Goal: Book appointment/travel/reservation

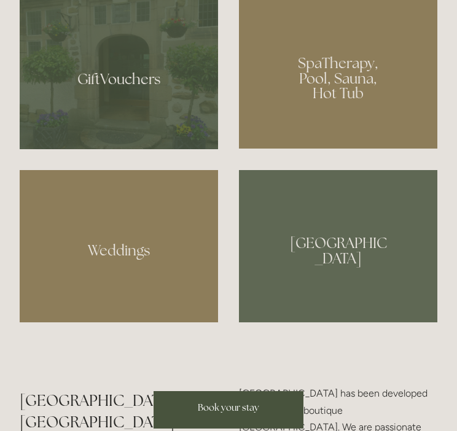
scroll to position [888, 0]
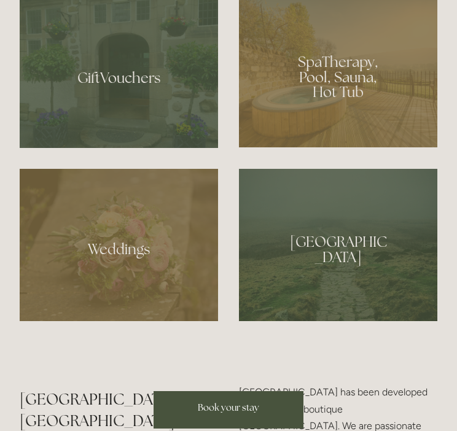
click at [324, 93] on div at bounding box center [338, 72] width 198 height 149
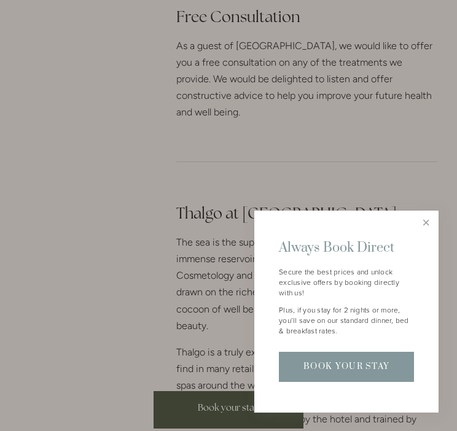
scroll to position [1301, 0]
click at [423, 224] on link "Close" at bounding box center [426, 224] width 22 height 22
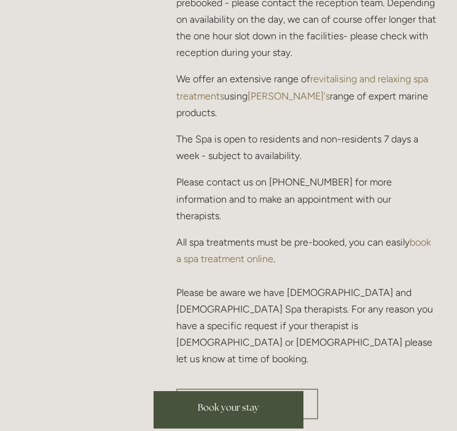
scroll to position [463, 0]
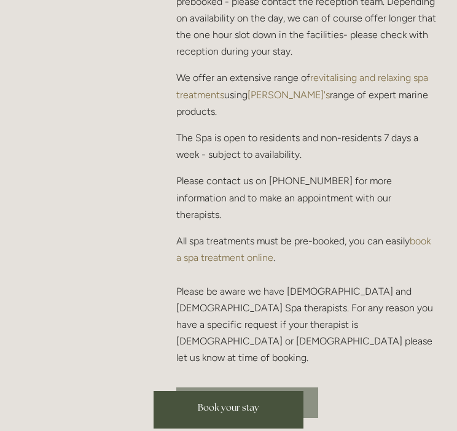
click at [266, 388] on link "Book a spa treatment" at bounding box center [247, 403] width 142 height 31
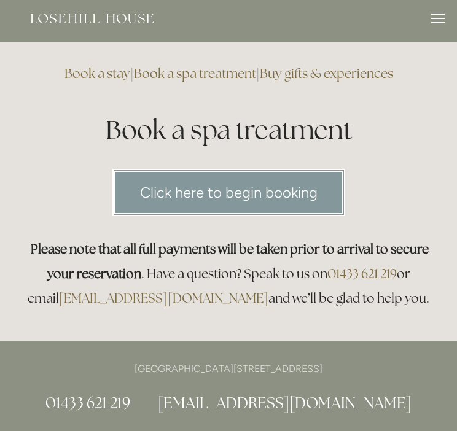
scroll to position [5, 0]
click at [271, 190] on link "Click here to begin booking" at bounding box center [228, 192] width 233 height 47
